Goal: Use online tool/utility: Utilize a website feature to perform a specific function

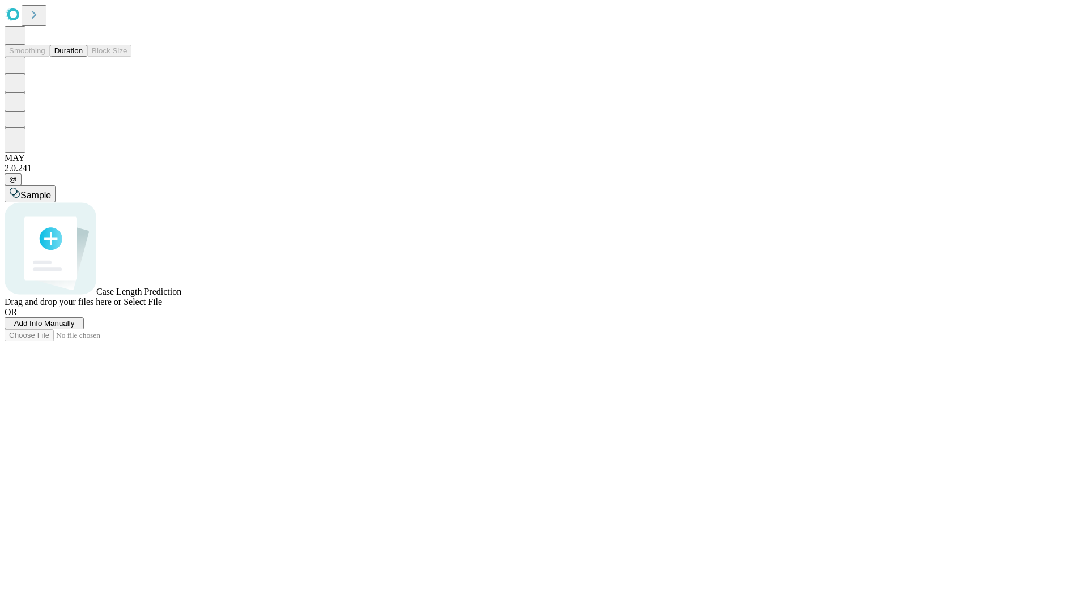
click at [83, 57] on button "Duration" at bounding box center [68, 51] width 37 height 12
click at [162, 307] on span "Select File" at bounding box center [143, 302] width 39 height 10
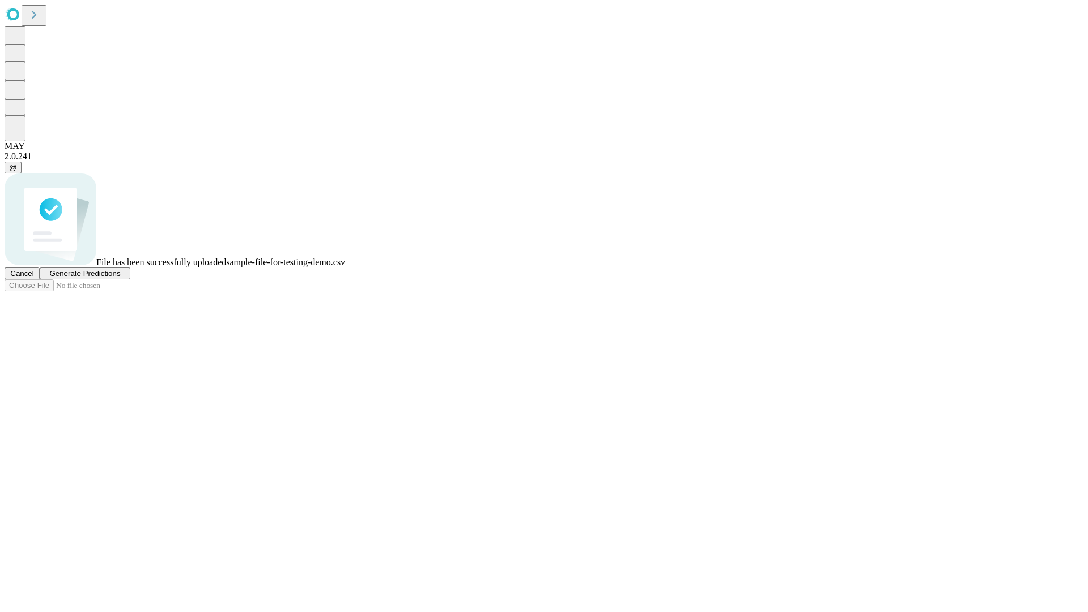
click at [120, 278] on span "Generate Predictions" at bounding box center [84, 273] width 71 height 9
